Goal: Task Accomplishment & Management: Complete application form

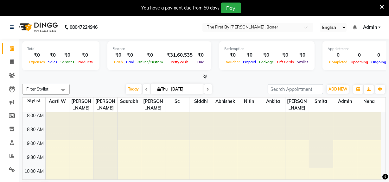
click at [382, 7] on icon at bounding box center [382, 7] width 4 height 6
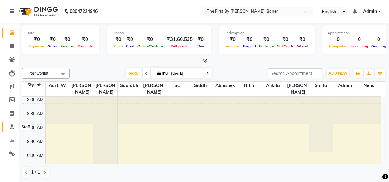
click at [7, 129] on span at bounding box center [11, 127] width 11 height 7
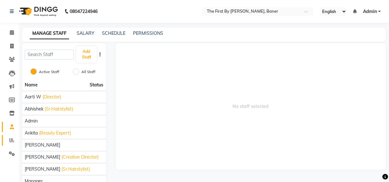
click at [9, 145] on link "Reports" at bounding box center [9, 140] width 15 height 10
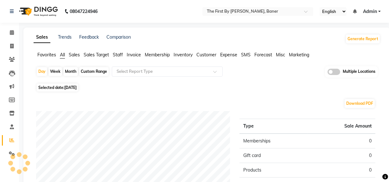
click at [139, 52] on span "Invoice" at bounding box center [134, 55] width 14 height 6
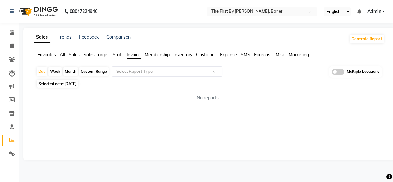
click at [137, 66] on app-reports "Favorites All Sales Sales Target Staff Invoice Membership Inventory Customer Ex…" at bounding box center [209, 79] width 359 height 55
click at [130, 72] on input "text" at bounding box center [160, 71] width 91 height 6
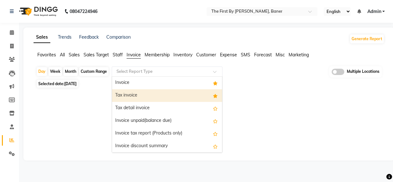
click at [131, 95] on div "Tax invoice" at bounding box center [167, 95] width 110 height 13
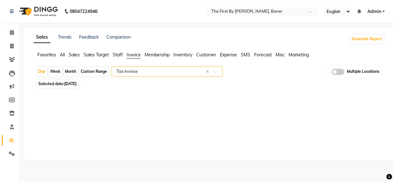
click at [77, 82] on span "[DATE]" at bounding box center [70, 83] width 12 height 5
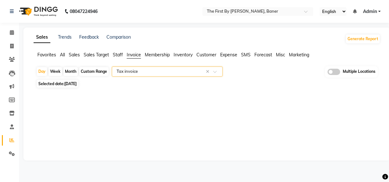
select select "9"
select select "2025"
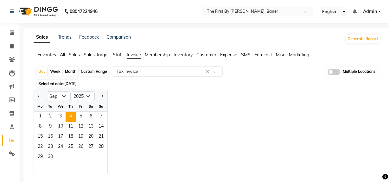
click at [72, 73] on div "Month" at bounding box center [70, 71] width 15 height 9
select select "9"
select select "2025"
click at [38, 95] on span "Previous month" at bounding box center [39, 96] width 2 height 2
select select "8"
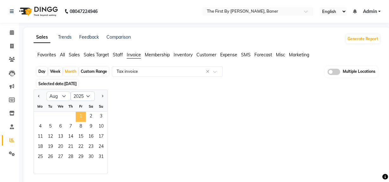
click at [82, 117] on span "1" at bounding box center [81, 117] width 10 height 10
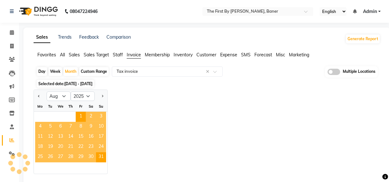
select select "full_report"
select select "csv"
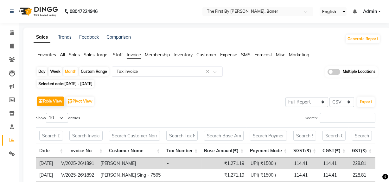
click at [145, 69] on input "text" at bounding box center [160, 71] width 91 height 6
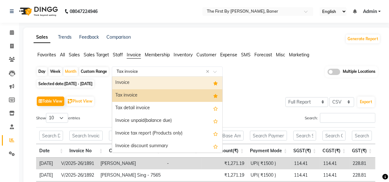
click at [143, 70] on input "text" at bounding box center [160, 71] width 91 height 6
click at [139, 78] on div "Invoice" at bounding box center [167, 83] width 110 height 13
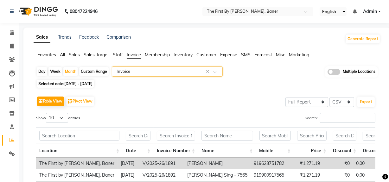
scroll to position [29, 0]
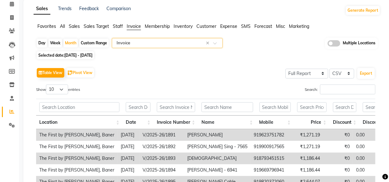
click at [155, 44] on input "text" at bounding box center [160, 43] width 91 height 6
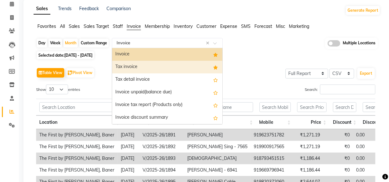
click at [148, 67] on div "Tax invoice" at bounding box center [167, 67] width 110 height 13
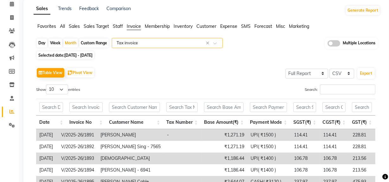
click at [150, 43] on input "text" at bounding box center [160, 43] width 91 height 6
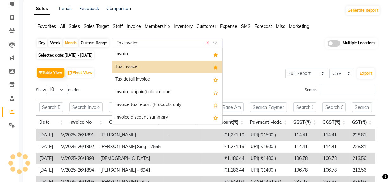
scroll to position [0, 0]
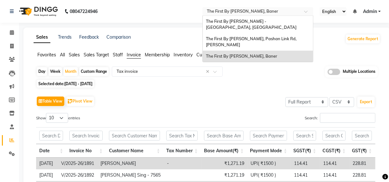
click at [265, 9] on div "Select Location × The First By Aarti Walia - Baner, Baner" at bounding box center [253, 11] width 99 height 6
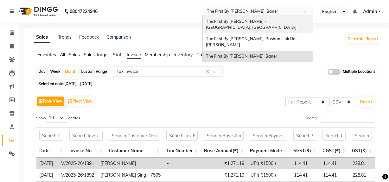
click at [258, 19] on span "The First By [PERSON_NAME] - [GEOGRAPHIC_DATA], [GEOGRAPHIC_DATA]" at bounding box center [251, 24] width 91 height 11
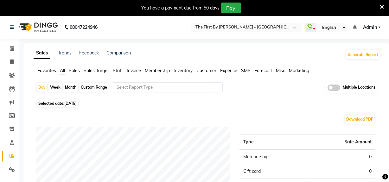
click at [134, 70] on span "Invoice" at bounding box center [134, 71] width 14 height 6
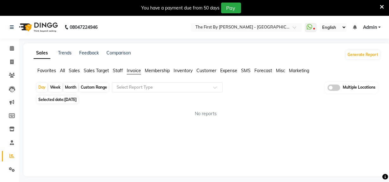
click at [76, 88] on div "Month" at bounding box center [70, 87] width 15 height 9
select select "9"
select select "2025"
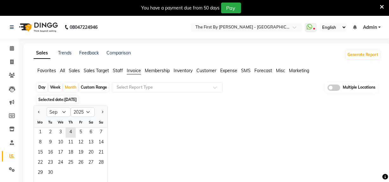
click at [41, 110] on div at bounding box center [40, 112] width 13 height 10
click at [38, 111] on button "Previous month" at bounding box center [38, 112] width 5 height 10
select select "8"
click at [76, 131] on span "1" at bounding box center [81, 133] width 10 height 10
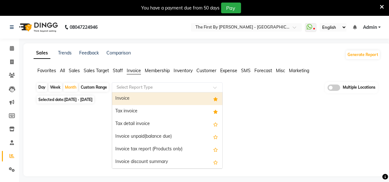
click at [124, 92] on ng-select "Select Report Type Invoice Tax invoice Tax detail invoice Invoice unpaid(balanc…" at bounding box center [167, 87] width 111 height 10
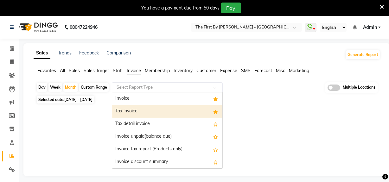
click at [130, 107] on div "Tax invoice" at bounding box center [167, 111] width 110 height 13
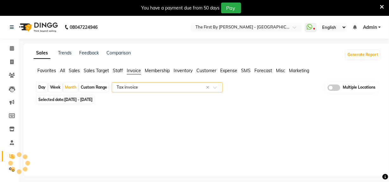
select select "filtered_report"
select select "csv"
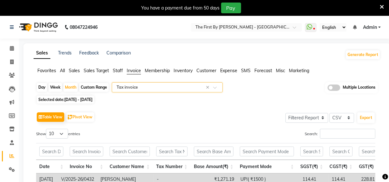
click at [145, 87] on input "text" at bounding box center [160, 87] width 91 height 6
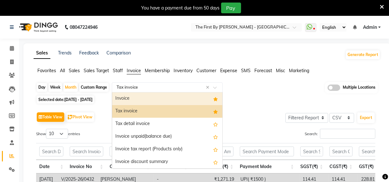
click at [142, 98] on div "Invoice" at bounding box center [167, 98] width 110 height 13
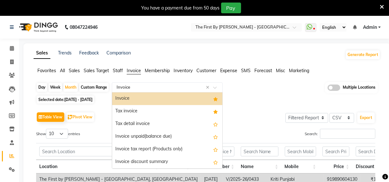
click at [153, 86] on input "text" at bounding box center [160, 87] width 91 height 6
drag, startPoint x: 138, startPoint y: 86, endPoint x: 41, endPoint y: 58, distance: 101.3
type input "h"
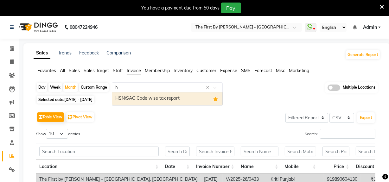
click at [131, 99] on div "HSN/SAC Code wise tax report" at bounding box center [167, 98] width 110 height 13
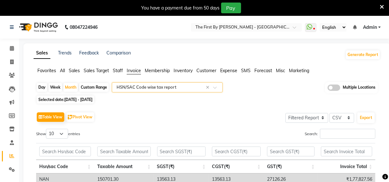
scroll to position [54, 0]
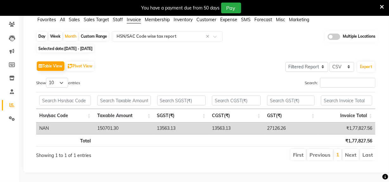
click at [382, 4] on icon at bounding box center [382, 7] width 4 height 6
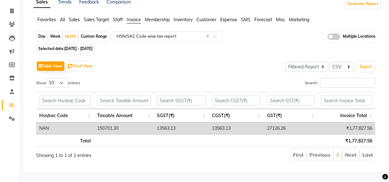
click at [112, 60] on div "Table View Pivot View Select Full Report Filtered Report Select CSV PDF Export" at bounding box center [205, 66] width 339 height 13
click at [12, 103] on icon at bounding box center [12, 105] width 5 height 5
click at [13, 22] on icon at bounding box center [12, 24] width 6 height 5
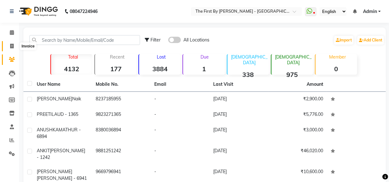
click at [12, 47] on icon at bounding box center [11, 46] width 3 height 5
select select "service"
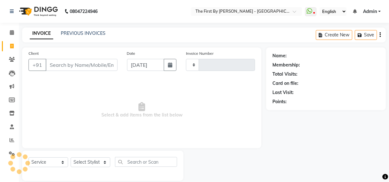
type input "0531"
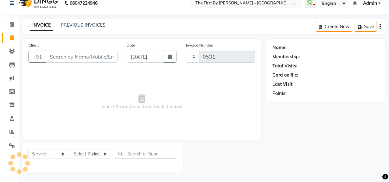
select select "6407"
click at [9, 39] on span at bounding box center [11, 38] width 11 height 7
select select "6407"
select select "service"
click at [12, 37] on icon at bounding box center [11, 37] width 3 height 5
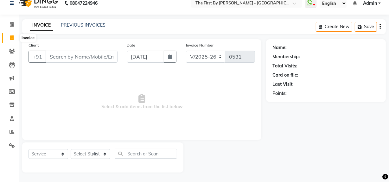
select select "service"
type input "0531"
select select "6407"
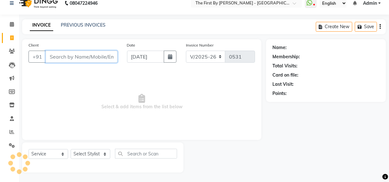
paste input "[PERSON_NAME]"
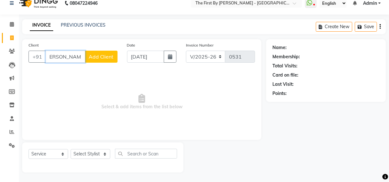
scroll to position [0, 0]
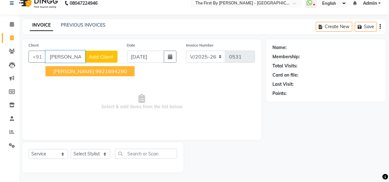
click at [118, 69] on ngb-highlight "9921694290" at bounding box center [111, 71] width 32 height 6
type input "9921694290"
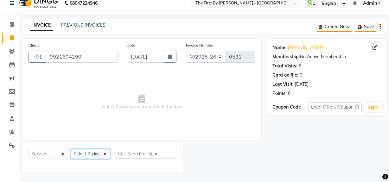
click at [85, 155] on select "Select Stylist [PERSON_NAME] HR Admin [PERSON_NAME] [PERSON_NAME] [PERSON_NAME]…" at bounding box center [91, 154] width 40 height 10
select select "68243"
click at [71, 149] on select "Select Stylist [PERSON_NAME] HR Admin [PERSON_NAME] [PERSON_NAME] [PERSON_NAME]…" at bounding box center [91, 154] width 40 height 10
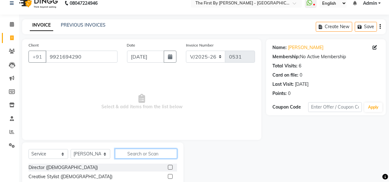
click at [150, 151] on input "text" at bounding box center [146, 154] width 62 height 10
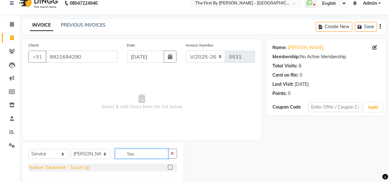
type input "tou"
click at [52, 168] on div "Texture Treatment - Touch Up" at bounding box center [59, 167] width 61 height 7
checkbox input "false"
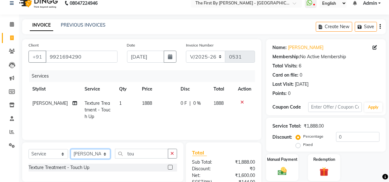
click at [102, 152] on select "Select Stylist [PERSON_NAME] HR Admin [PERSON_NAME] [PERSON_NAME] [PERSON_NAME]…" at bounding box center [91, 154] width 40 height 10
select select "49058"
click at [71, 149] on select "Select Stylist [PERSON_NAME] HR Admin [PERSON_NAME] [PERSON_NAME] [PERSON_NAME]…" at bounding box center [91, 154] width 40 height 10
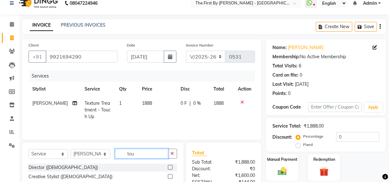
drag, startPoint x: 137, startPoint y: 152, endPoint x: 43, endPoint y: 118, distance: 100.5
click at [113, 136] on div "Client [PHONE_NUMBER] Date [DATE] Invoice Number V/2025 V/[PHONE_NUMBER] Servic…" at bounding box center [141, 137] width 249 height 197
type input "full ar"
click at [82, 178] on div "Waxing - Full Arms: (Rica)" at bounding box center [103, 177] width 149 height 8
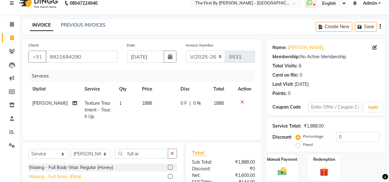
drag, startPoint x: 81, startPoint y: 180, endPoint x: 78, endPoint y: 181, distance: 3.6
click at [81, 180] on div "Waxing - Full Arms: (Rica)" at bounding box center [55, 177] width 53 height 7
checkbox input "false"
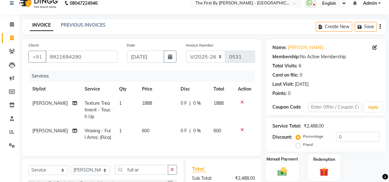
click at [291, 166] on div "Manual Payment" at bounding box center [282, 168] width 34 height 28
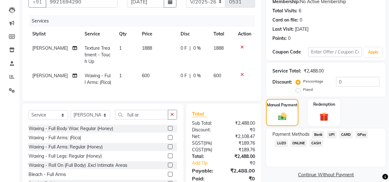
scroll to position [66, 0]
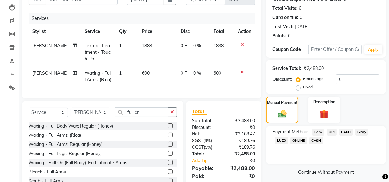
click at [334, 130] on span "UPI" at bounding box center [332, 132] width 10 height 7
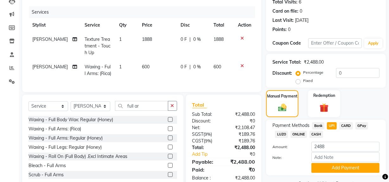
scroll to position [92, 0]
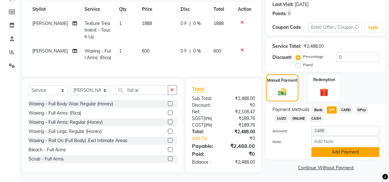
click at [333, 148] on button "Add Payment" at bounding box center [345, 152] width 68 height 10
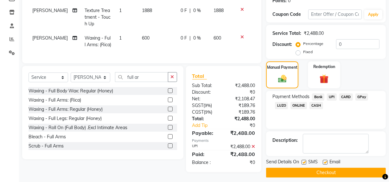
scroll to position [105, 0]
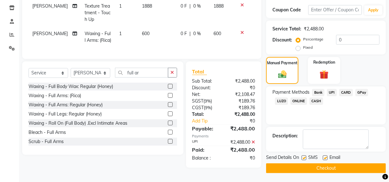
click at [285, 171] on button "Checkout" at bounding box center [326, 168] width 120 height 10
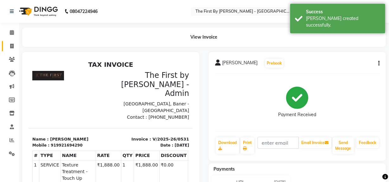
click at [13, 41] on link "Invoice" at bounding box center [9, 46] width 15 height 10
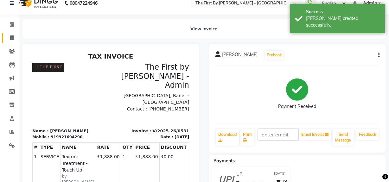
select select "6407"
select select "service"
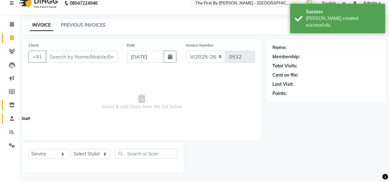
click at [15, 116] on span at bounding box center [11, 118] width 11 height 7
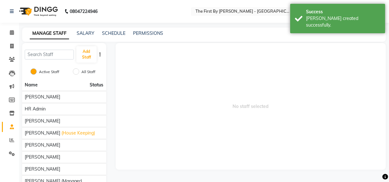
scroll to position [19, 0]
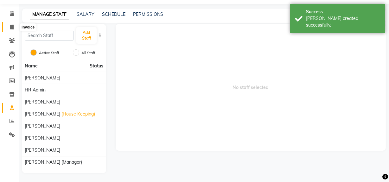
click at [9, 28] on span at bounding box center [11, 27] width 11 height 7
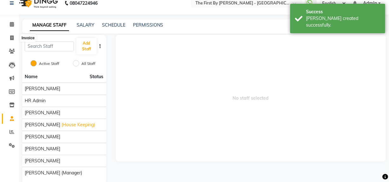
select select "6407"
select select "service"
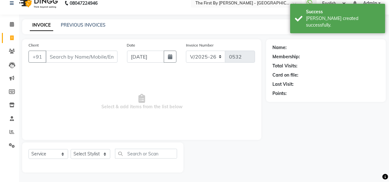
scroll to position [0, 0]
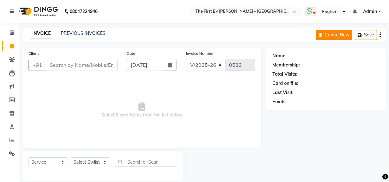
click at [322, 37] on button "Create New" at bounding box center [334, 35] width 36 height 10
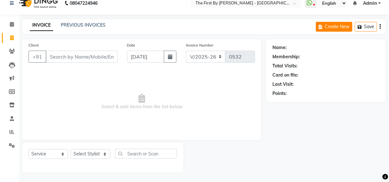
select select "6407"
select select "service"
click at [16, 24] on span at bounding box center [11, 24] width 11 height 7
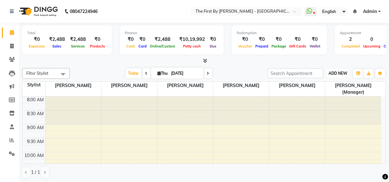
click at [341, 76] on button "ADD NEW Toggle Dropdown" at bounding box center [338, 73] width 22 height 9
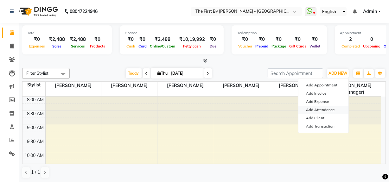
click at [313, 109] on link "Add Attendance" at bounding box center [323, 110] width 50 height 8
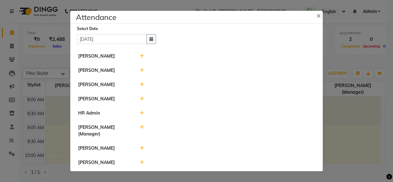
click at [141, 71] on icon at bounding box center [142, 70] width 4 height 4
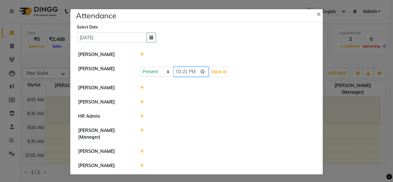
click at [174, 72] on input "13:21" at bounding box center [191, 72] width 35 height 10
type input "11:00"
click at [217, 67] on div "Present Absent Late Half Day Weekly Off 11:00 Check-In" at bounding box center [227, 72] width 175 height 10
click at [219, 71] on button "Check-In" at bounding box center [218, 71] width 19 height 9
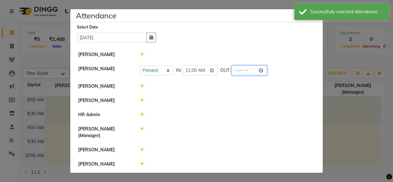
click at [239, 70] on input "time" at bounding box center [249, 71] width 35 height 10
type input "20:00"
click at [143, 87] on div at bounding box center [227, 86] width 185 height 7
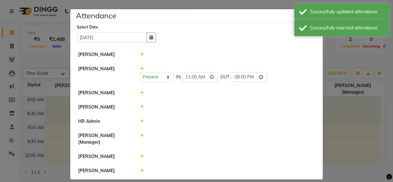
click at [135, 91] on div at bounding box center [227, 93] width 185 height 7
click at [141, 92] on icon at bounding box center [142, 93] width 4 height 4
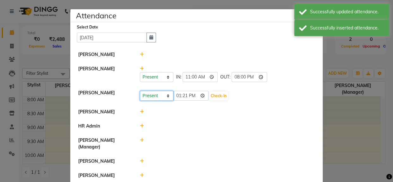
click at [149, 97] on select "Present Absent Late Half Day Weekly Off" at bounding box center [157, 96] width 34 height 10
select select "A"
click at [140, 91] on select "Present Absent Late Half Day Weekly Off" at bounding box center [157, 96] width 34 height 10
click at [179, 100] on button "Save" at bounding box center [180, 96] width 12 height 9
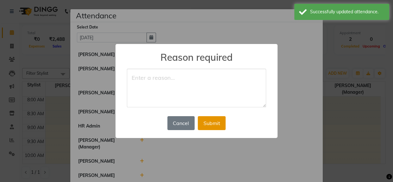
click at [203, 119] on button "Submit" at bounding box center [212, 123] width 28 height 14
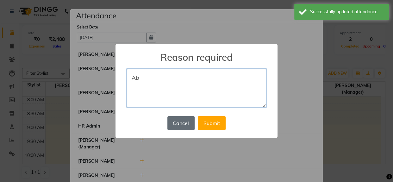
type textarea "Ab"
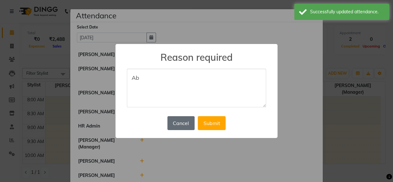
click at [184, 119] on button "Cancel" at bounding box center [181, 123] width 27 height 14
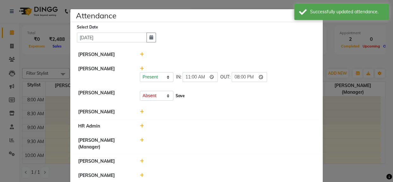
click at [176, 96] on button "Save" at bounding box center [180, 96] width 12 height 9
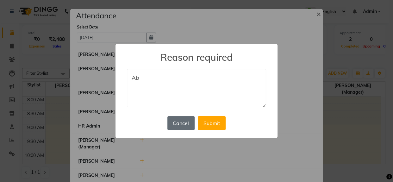
type textarea "Ab"
click at [170, 125] on button "Cancel" at bounding box center [181, 123] width 27 height 14
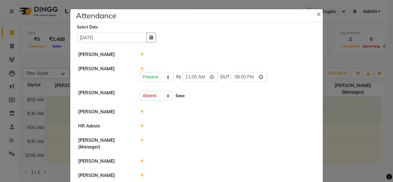
click at [175, 94] on button "Save" at bounding box center [180, 96] width 12 height 9
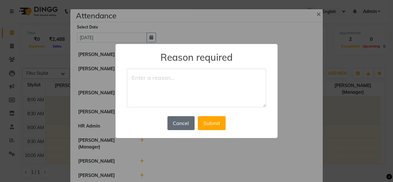
click at [186, 120] on button "Cancel" at bounding box center [181, 123] width 27 height 14
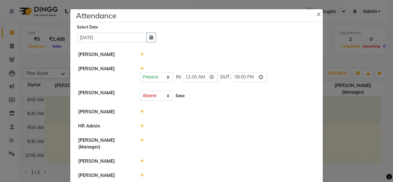
click at [180, 98] on button "Save" at bounding box center [180, 96] width 12 height 9
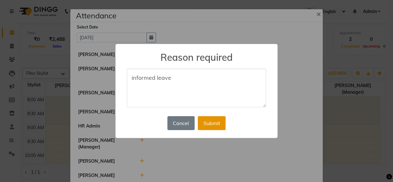
type textarea "informed leave"
click at [200, 118] on button "Submit" at bounding box center [212, 123] width 28 height 14
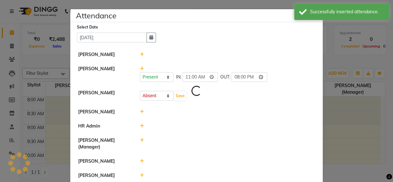
select select "A"
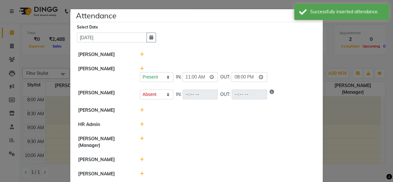
click at [138, 109] on div at bounding box center [227, 110] width 185 height 7
click at [142, 110] on div at bounding box center [227, 110] width 185 height 7
click at [141, 110] on icon at bounding box center [142, 110] width 4 height 4
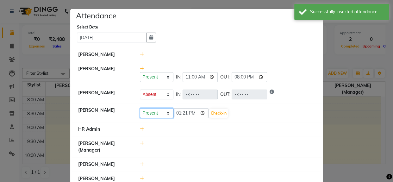
click at [149, 112] on select "Present Absent Late Half Day Weekly Off" at bounding box center [157, 113] width 34 height 10
click at [182, 110] on input "13:21" at bounding box center [191, 113] width 35 height 10
click at [177, 112] on input "13:21" at bounding box center [191, 113] width 35 height 10
click at [191, 112] on input "23:00" at bounding box center [191, 113] width 35 height 10
type input "11:00"
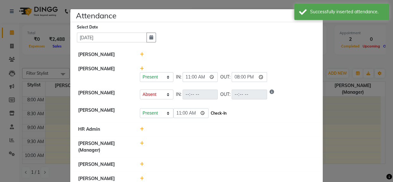
click at [214, 114] on button "Check-In" at bounding box center [218, 113] width 19 height 9
select select "A"
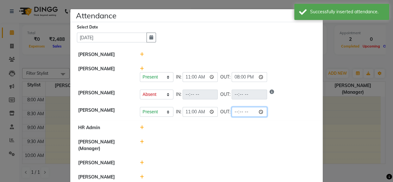
click at [239, 113] on input "time" at bounding box center [249, 112] width 35 height 10
click at [237, 113] on input "time" at bounding box center [249, 112] width 35 height 10
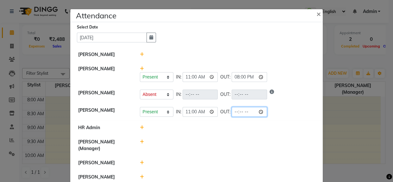
click at [248, 113] on input "time" at bounding box center [249, 112] width 35 height 10
type input "20:00"
click at [237, 118] on li "[PERSON_NAME] Present Absent Late Half Day Weekly Off IN: 11:00 OUT: 20:00" at bounding box center [197, 112] width 250 height 18
select select "A"
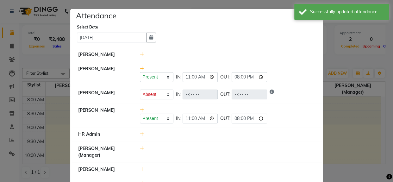
click at [135, 147] on div at bounding box center [227, 151] width 185 height 13
click at [143, 149] on div at bounding box center [227, 151] width 185 height 13
click at [140, 148] on icon at bounding box center [142, 148] width 4 height 4
click at [175, 152] on input "13:22" at bounding box center [191, 152] width 35 height 10
click at [194, 154] on input "23:00" at bounding box center [191, 152] width 35 height 10
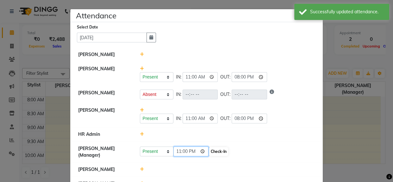
type input "11:00"
click at [220, 151] on button "Check-In" at bounding box center [218, 151] width 19 height 9
select select "A"
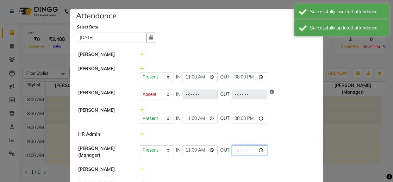
click at [238, 149] on input "time" at bounding box center [249, 150] width 35 height 10
click at [245, 151] on input "time" at bounding box center [249, 150] width 35 height 10
click at [248, 151] on input "time" at bounding box center [249, 150] width 35 height 10
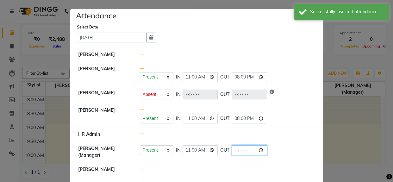
type input "20:00"
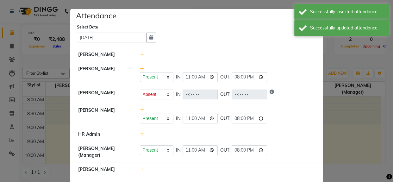
click at [237, 159] on li "[PERSON_NAME] (Manager) Present Absent Late Half Day Weekly Off IN: 11:00 OUT: …" at bounding box center [197, 152] width 250 height 21
select select "A"
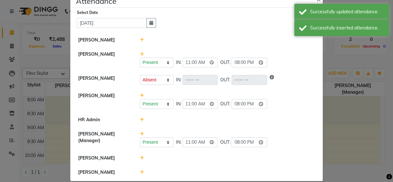
scroll to position [22, 0]
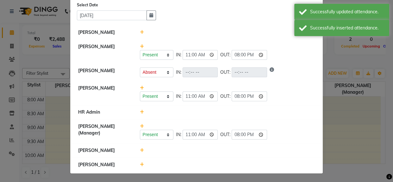
click at [141, 152] on icon at bounding box center [142, 150] width 4 height 4
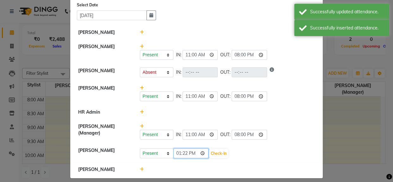
click at [181, 153] on input "13:22" at bounding box center [191, 154] width 35 height 10
click at [176, 153] on input "13:22" at bounding box center [191, 154] width 35 height 10
click at [193, 154] on input "23:00" at bounding box center [191, 154] width 35 height 10
type input "11:00"
click at [209, 155] on button "Check-In" at bounding box center [218, 153] width 19 height 9
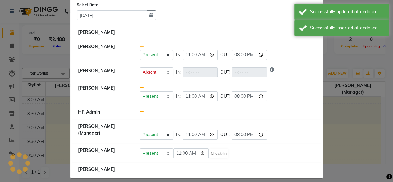
select select "A"
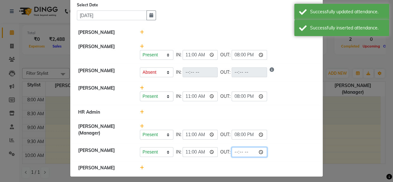
click at [236, 152] on input "time" at bounding box center [249, 152] width 35 height 10
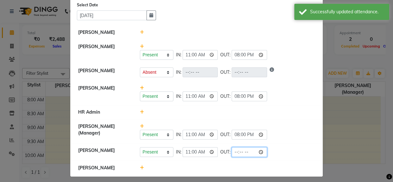
click at [250, 154] on input "time" at bounding box center [249, 152] width 35 height 10
type input "20:00"
click at [173, 165] on div at bounding box center [227, 168] width 185 height 7
select select "A"
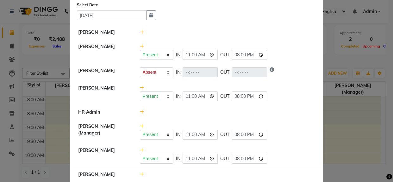
click at [142, 172] on div at bounding box center [227, 174] width 185 height 7
click at [140, 175] on icon at bounding box center [142, 174] width 4 height 4
click at [181, 177] on input "13:22" at bounding box center [191, 178] width 35 height 10
click at [175, 177] on input "13:22" at bounding box center [191, 178] width 35 height 10
click at [189, 176] on input "23:00" at bounding box center [191, 178] width 35 height 10
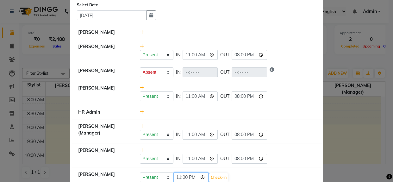
type input "11:00"
click at [218, 175] on button "Check-In" at bounding box center [218, 177] width 19 height 9
select select "A"
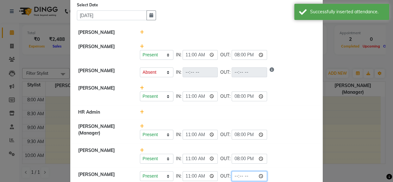
click at [233, 174] on input "time" at bounding box center [249, 176] width 35 height 10
drag, startPoint x: 247, startPoint y: 174, endPoint x: 266, endPoint y: 179, distance: 20.1
click at [247, 174] on input "time" at bounding box center [249, 176] width 35 height 10
type input "20:00"
click at [291, 171] on div "Present Absent Late Half Day Weekly Off IN: 11:00 OUT: 20:00" at bounding box center [227, 176] width 175 height 10
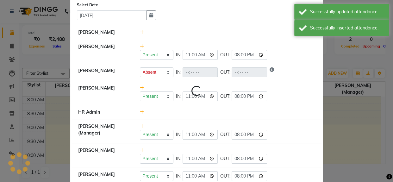
select select "A"
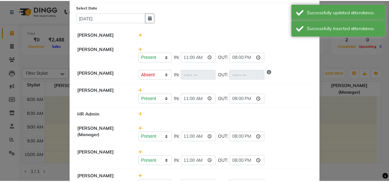
scroll to position [0, 0]
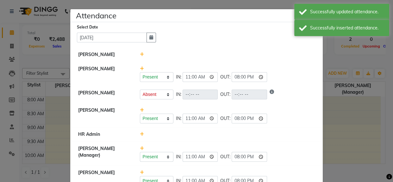
click at [141, 52] on icon at bounding box center [142, 54] width 4 height 4
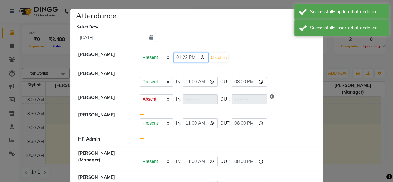
click at [175, 60] on input "13:22" at bounding box center [191, 58] width 35 height 10
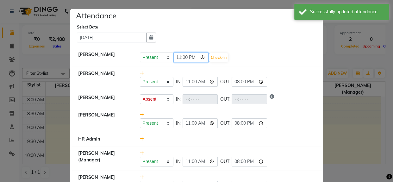
click at [194, 59] on input "23:00" at bounding box center [191, 58] width 35 height 10
type input "11:00"
click at [213, 58] on button "Check-In" at bounding box center [218, 57] width 19 height 9
select select "A"
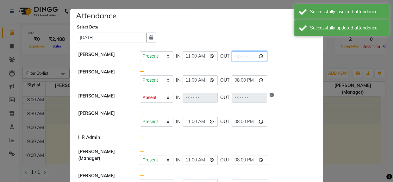
click at [233, 57] on input "time" at bounding box center [249, 56] width 35 height 10
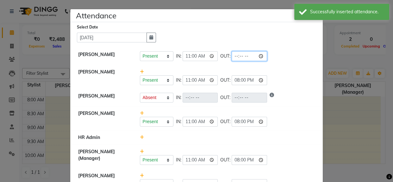
click at [254, 58] on input "time" at bounding box center [249, 56] width 35 height 10
click at [251, 57] on input "time" at bounding box center [249, 56] width 35 height 10
type input "20:00"
click at [275, 62] on li "[PERSON_NAME] Present Absent Late Half Day Weekly Off IN: 11:00 OUT: 20:00" at bounding box center [197, 57] width 250 height 18
select select "A"
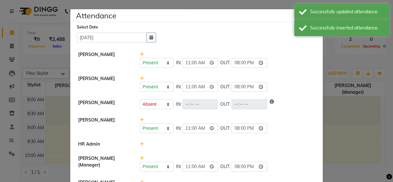
click at [330, 119] on ngb-modal-window "Attendance × Select Date [DATE] [PERSON_NAME] Present Absent Late Half Day Week…" at bounding box center [196, 91] width 393 height 182
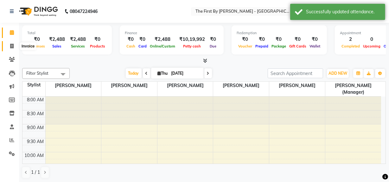
click at [9, 44] on span at bounding box center [11, 46] width 11 height 7
select select "service"
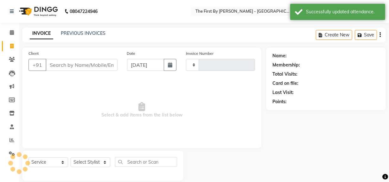
type input "0532"
select select "6407"
